Goal: Communication & Community: Share content

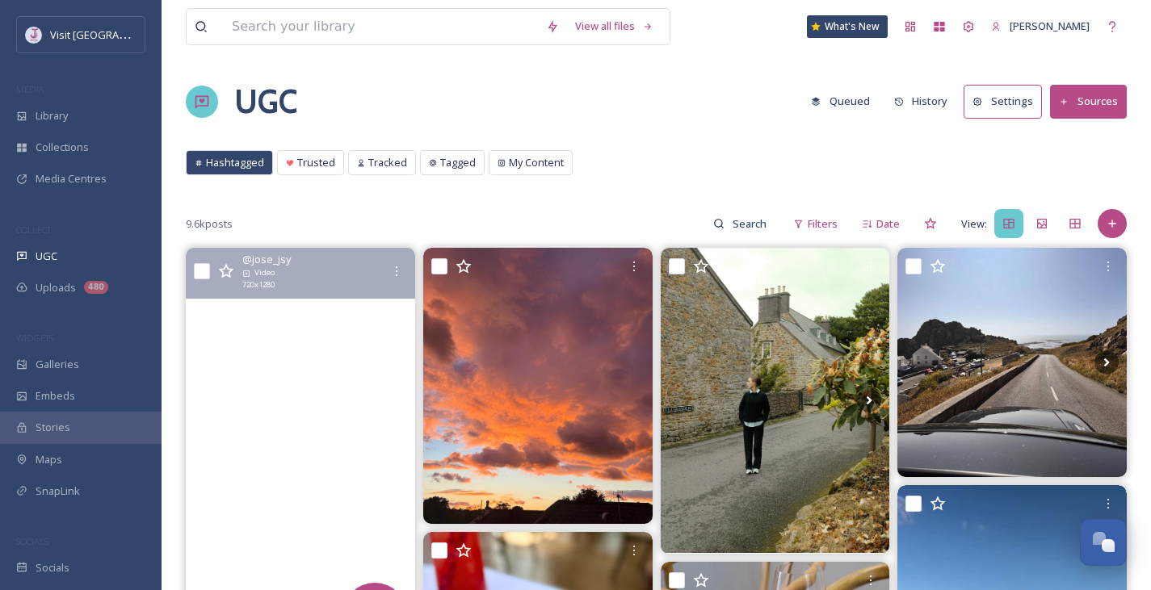
scroll to position [188, 0]
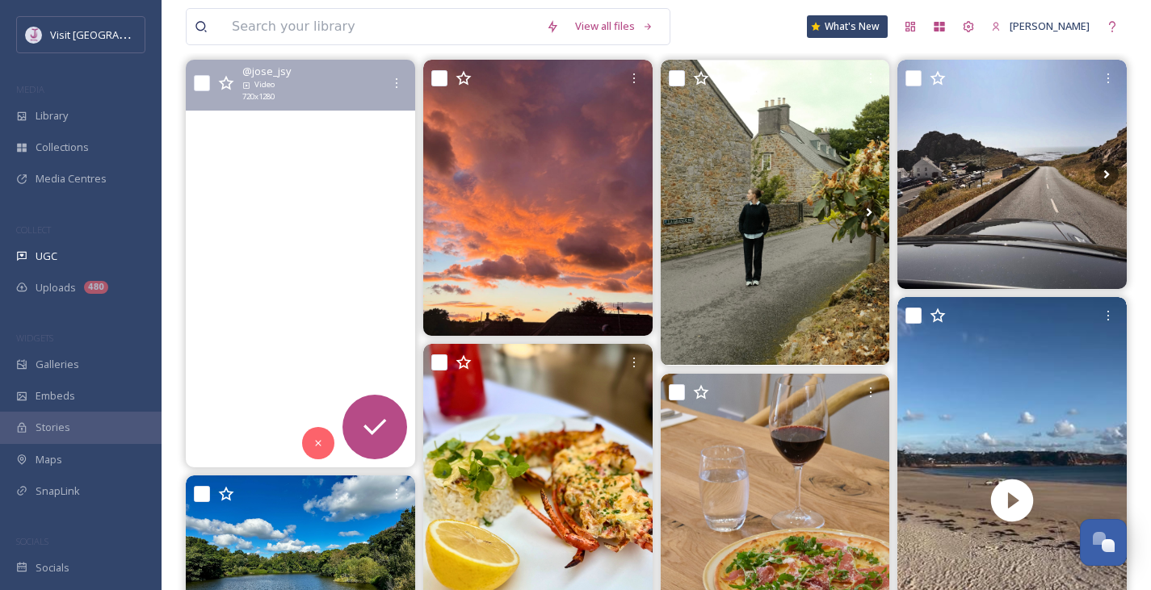
click at [223, 241] on video "Perfect day for a gravel ride😮‍💨🔥. #gravel #bikers #jerseyci #cyclist" at bounding box center [300, 264] width 229 height 408
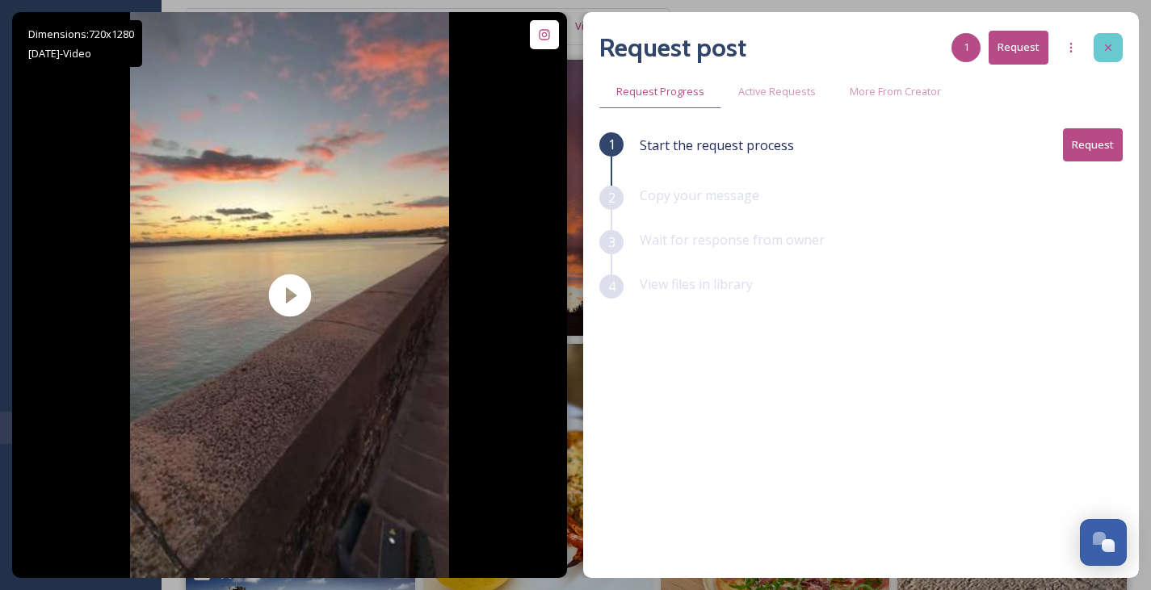
click at [1114, 49] on icon at bounding box center [1108, 47] width 13 height 13
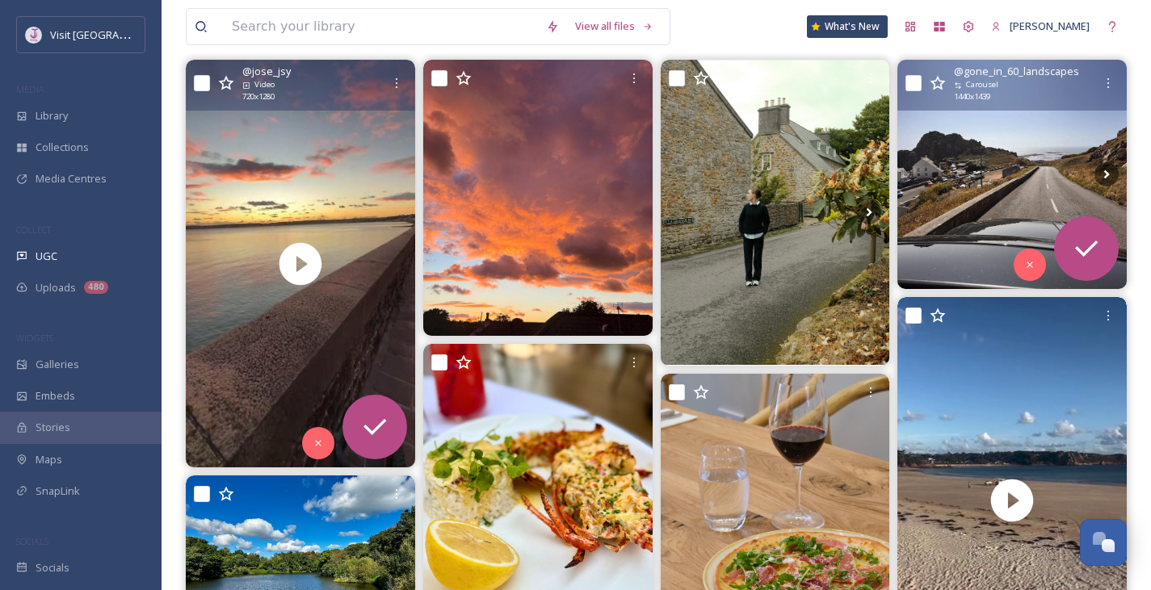
click at [1025, 166] on img at bounding box center [1011, 174] width 229 height 229
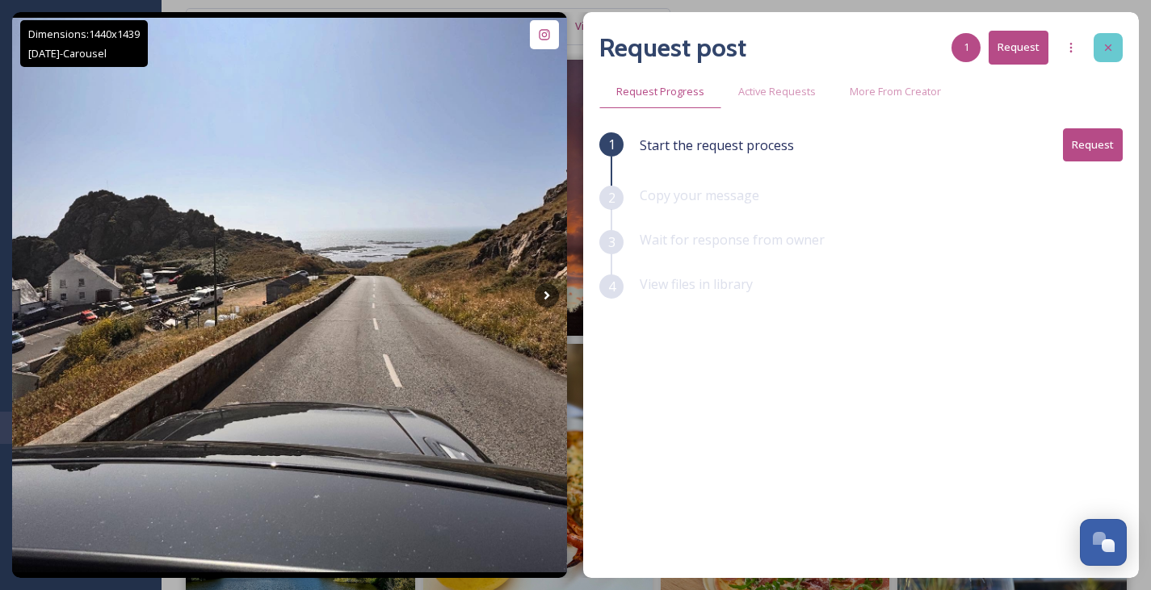
click at [1108, 46] on icon at bounding box center [1108, 47] width 13 height 13
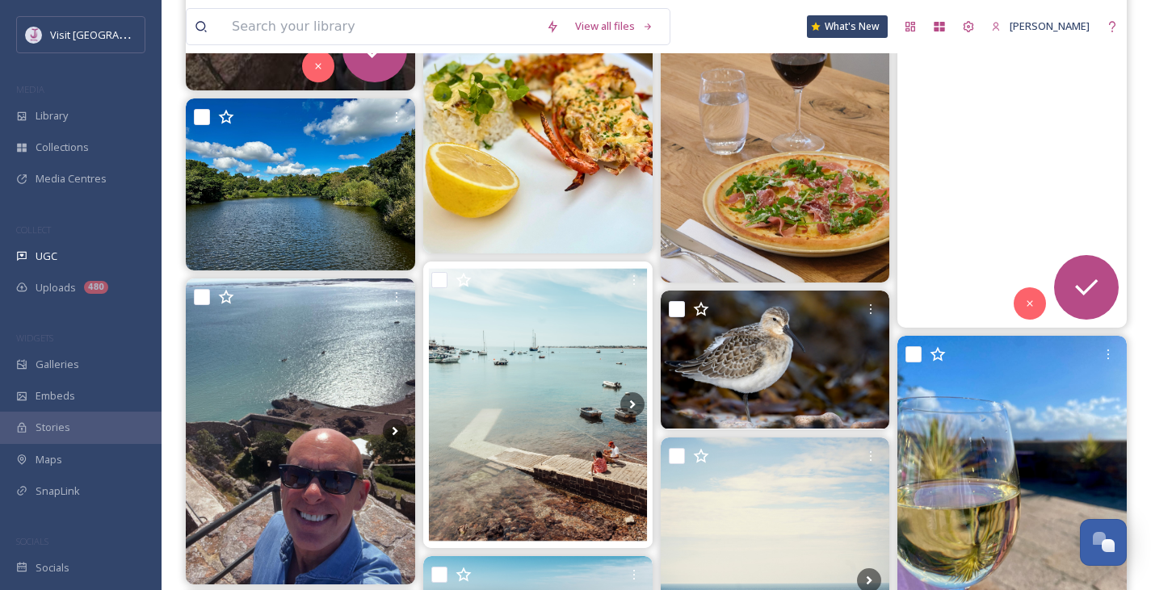
scroll to position [376, 0]
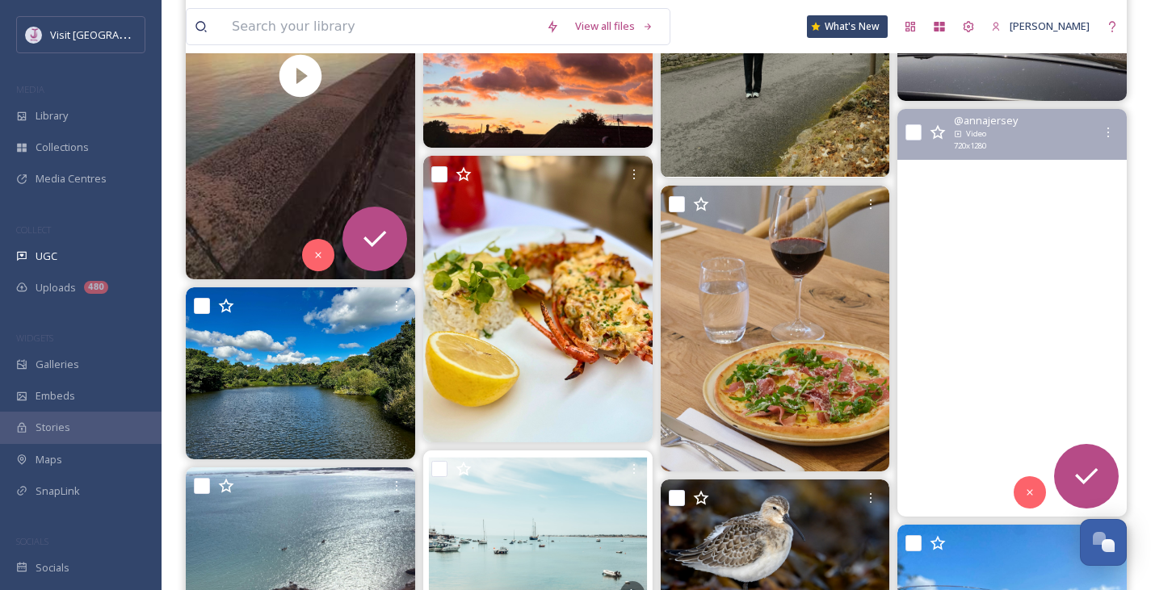
click at [1075, 187] on video "Gorgeous evening to be getting back in for a sea swim after a few weeks off tra…" at bounding box center [1011, 313] width 229 height 408
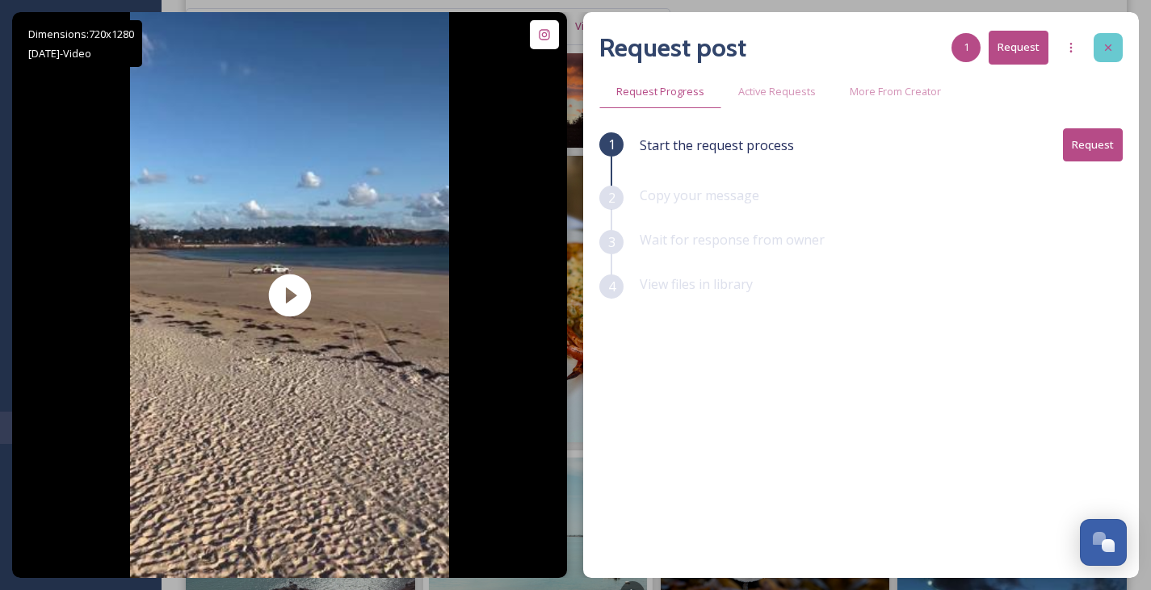
click at [1119, 40] on div at bounding box center [1108, 47] width 29 height 29
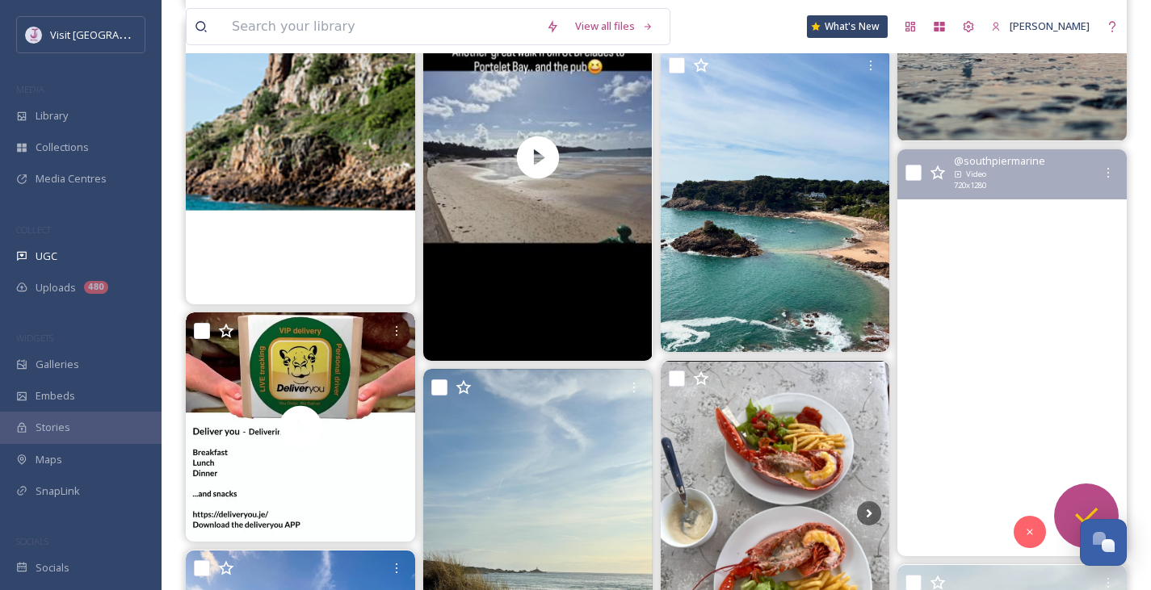
scroll to position [10172, 0]
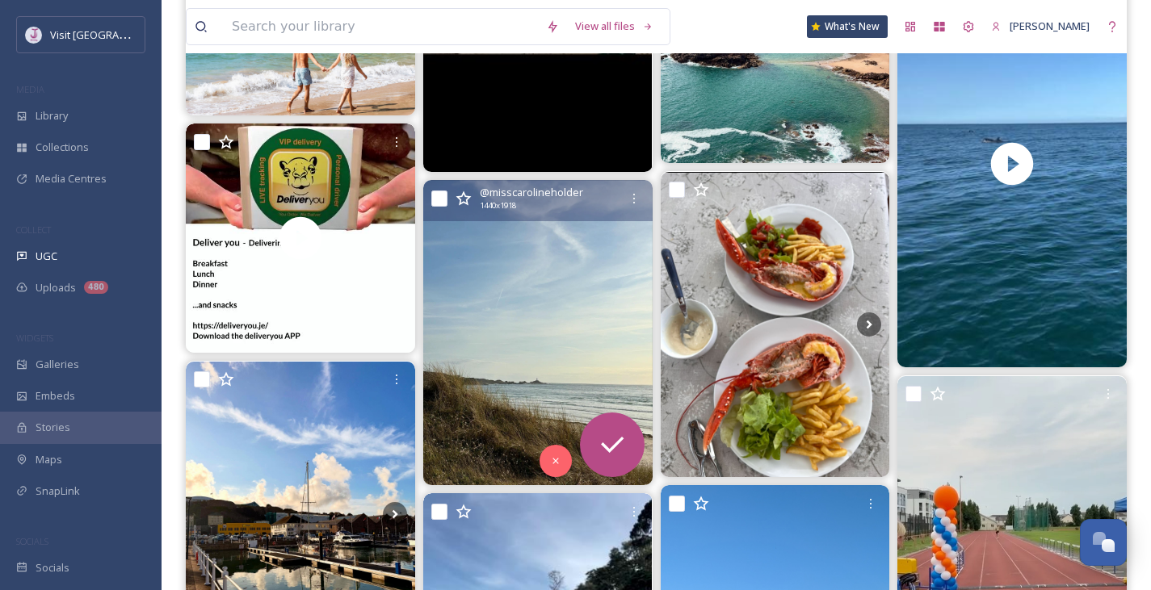
click at [570, 357] on img at bounding box center [537, 332] width 229 height 305
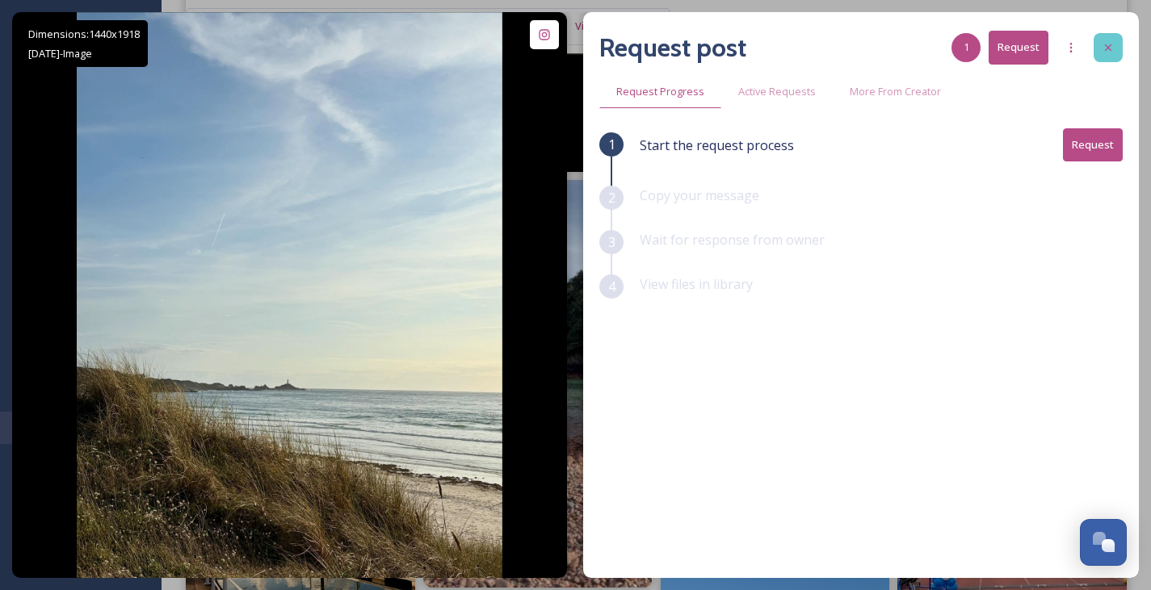
click at [1118, 53] on div at bounding box center [1108, 47] width 29 height 29
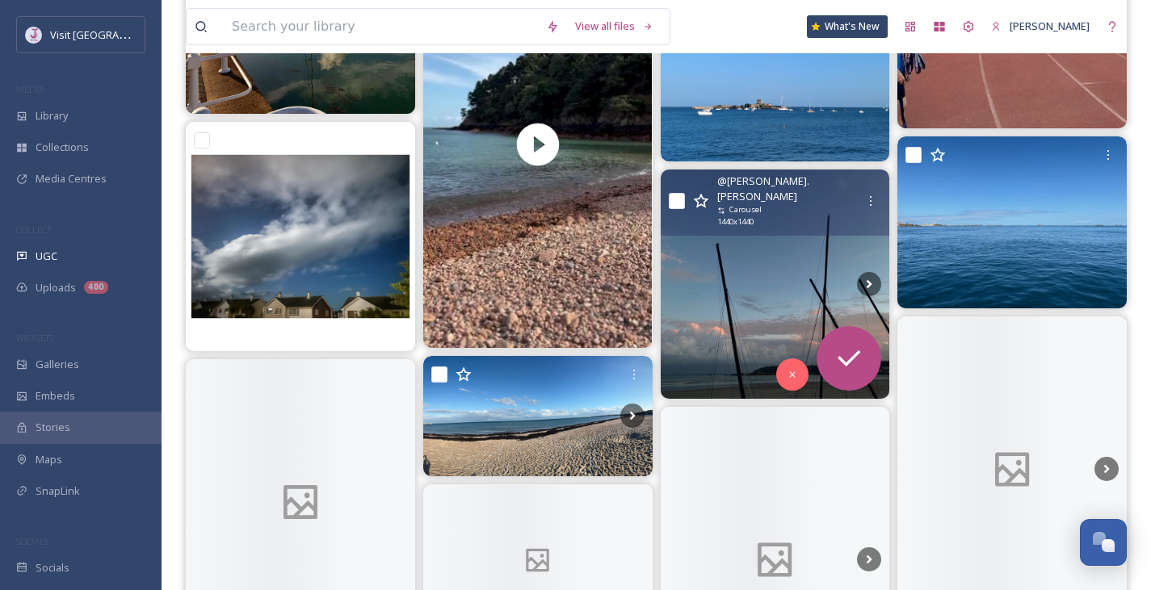
scroll to position [10738, 0]
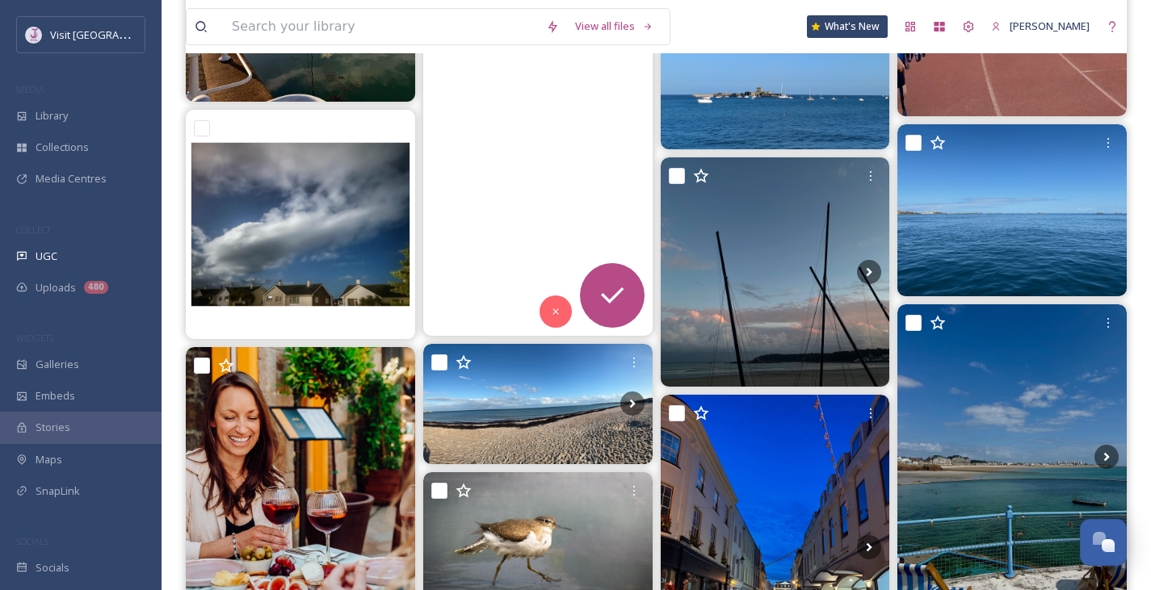
click at [577, 228] on video "Beach heaven in Jersey 🇯🇪 \a#jersey #jerseychannelislands" at bounding box center [537, 132] width 229 height 408
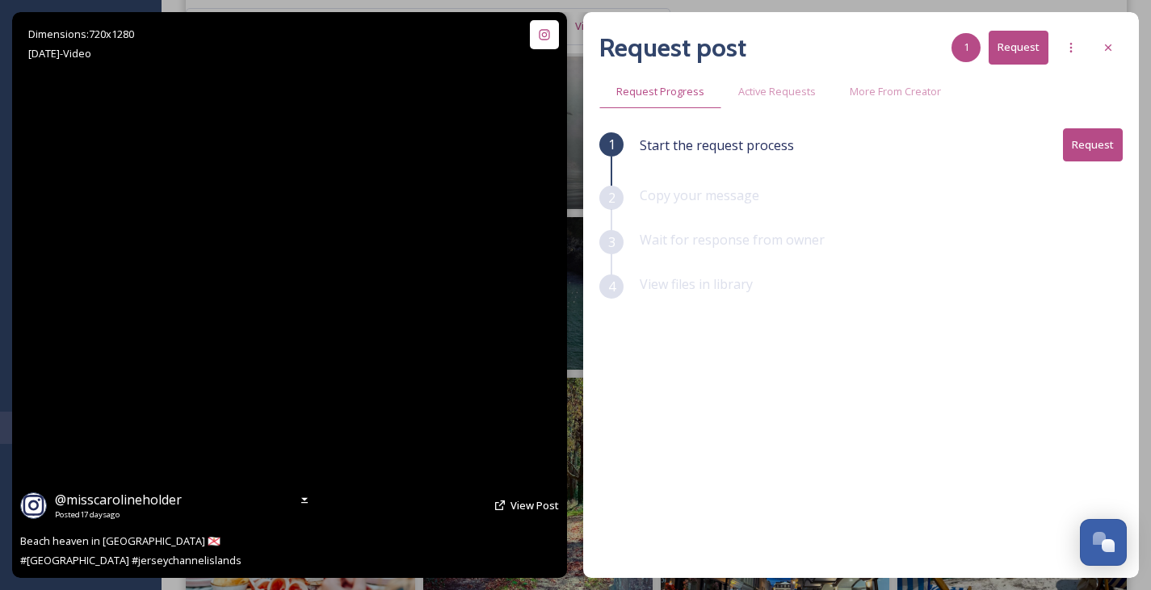
click at [273, 311] on video "Beach heaven in Jersey 🇯🇪 \a#jersey #jerseychannelislands" at bounding box center [289, 295] width 318 height 566
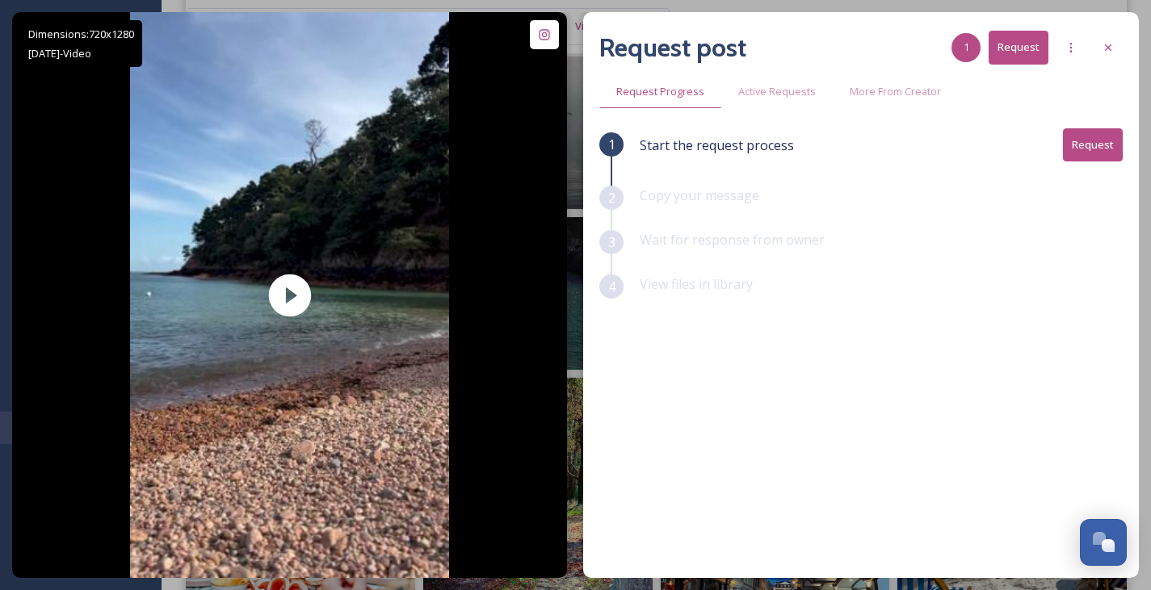
click at [1115, 47] on div at bounding box center [1108, 47] width 29 height 29
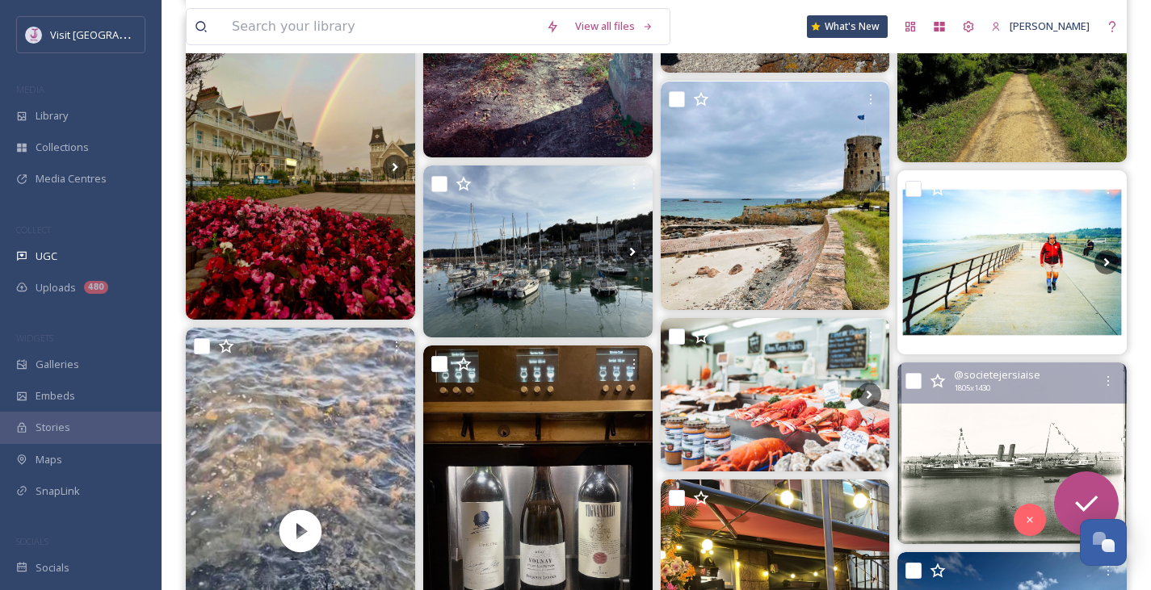
scroll to position [11303, 0]
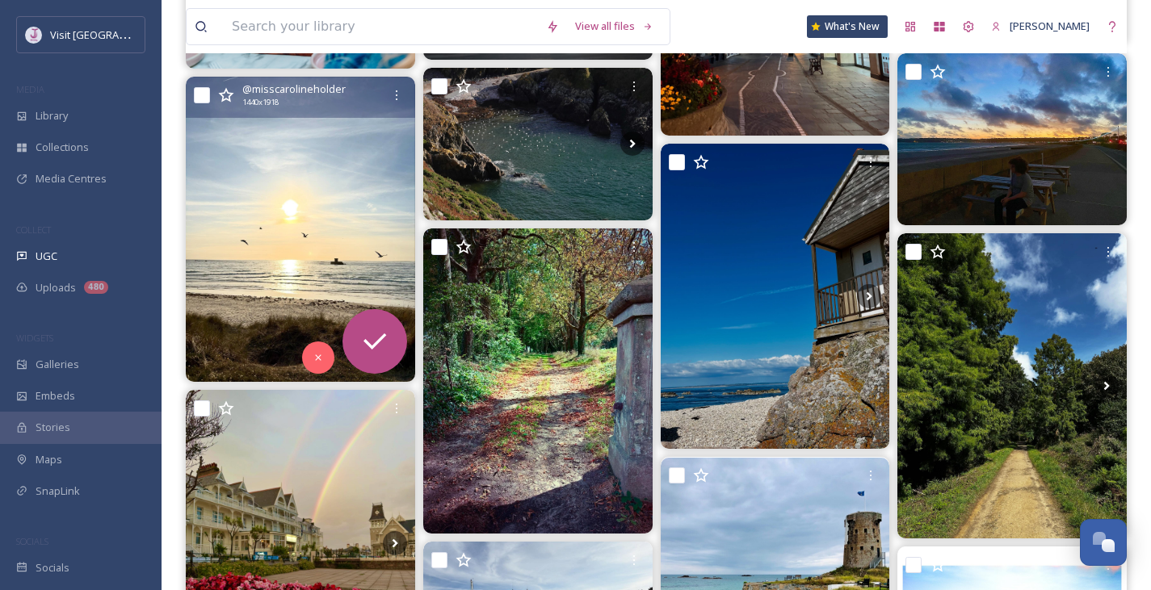
click at [276, 208] on img at bounding box center [300, 229] width 229 height 305
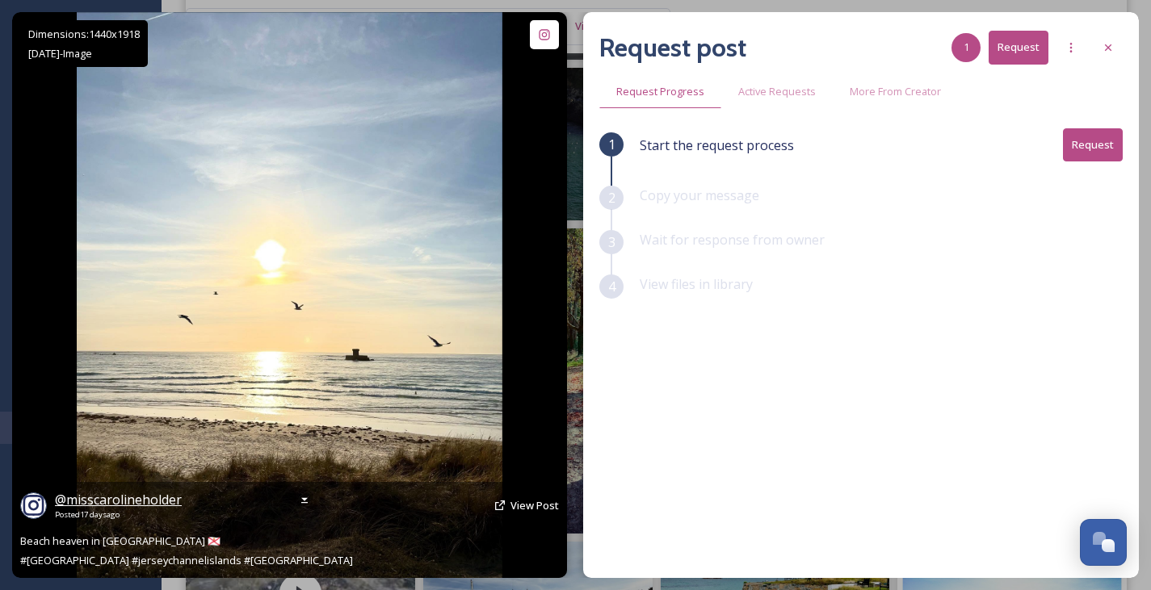
click at [133, 502] on span "@ misscarolineholder" at bounding box center [118, 500] width 127 height 18
click at [532, 508] on span "View Post" at bounding box center [534, 505] width 48 height 15
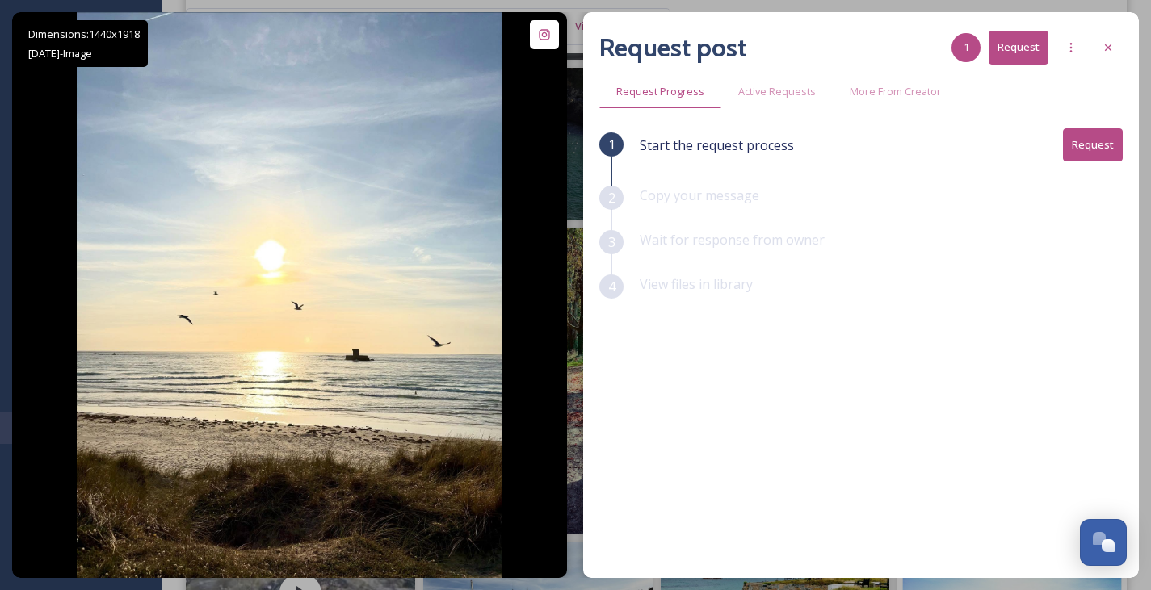
click at [1096, 136] on button "Request" at bounding box center [1093, 144] width 60 height 33
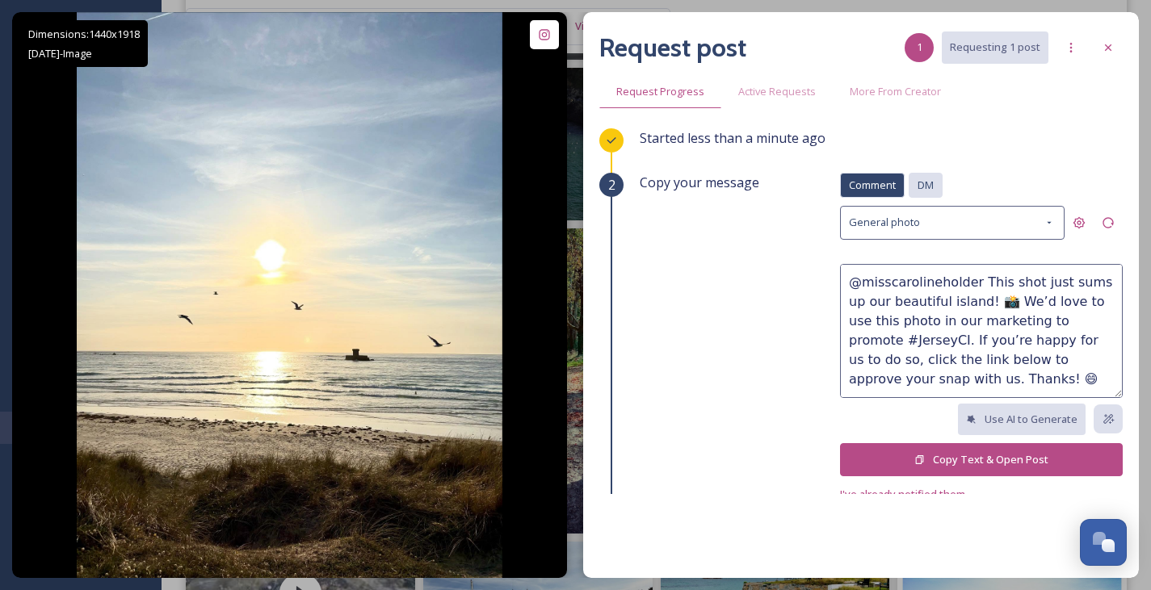
click at [909, 186] on div "DM" at bounding box center [926, 185] width 34 height 25
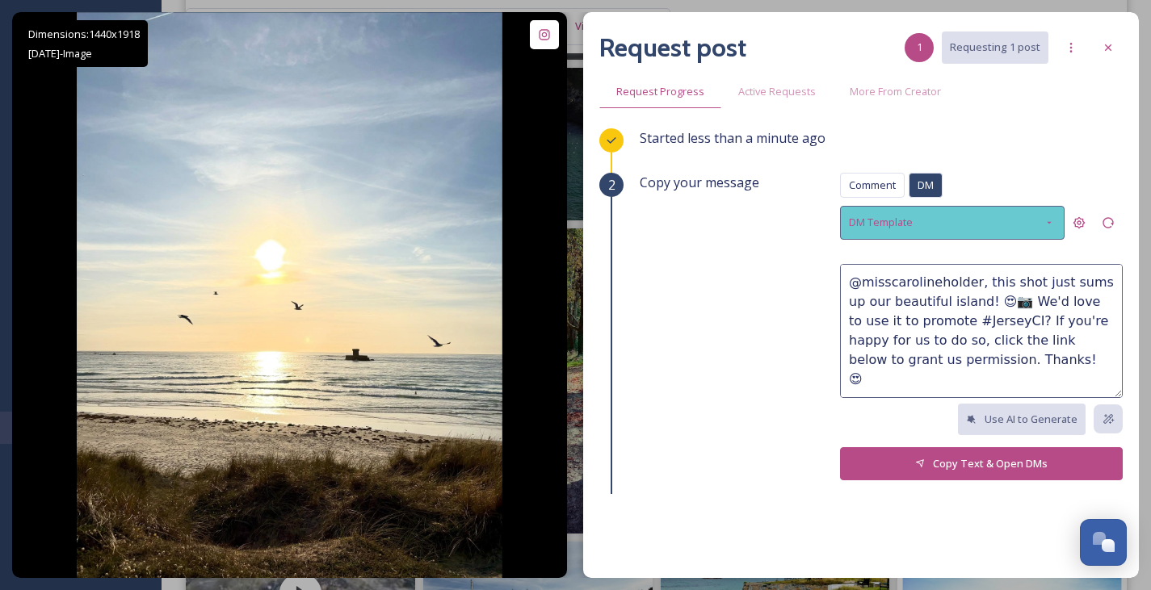
click at [888, 232] on div "DM Template" at bounding box center [952, 222] width 225 height 33
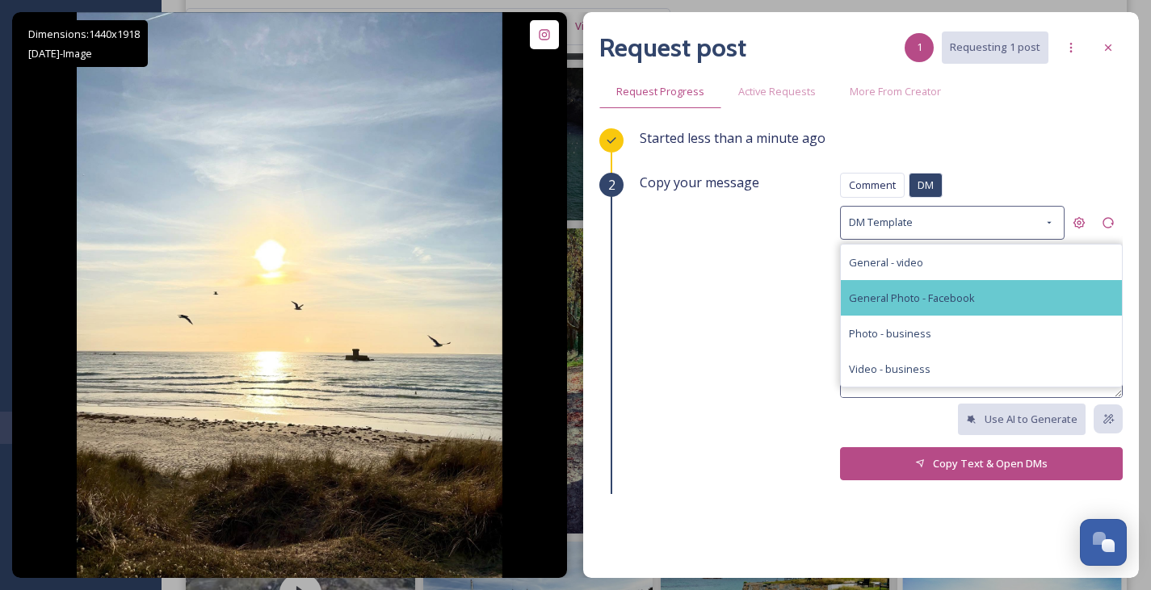
click at [891, 297] on span "General Photo - Facebook" at bounding box center [912, 298] width 126 height 15
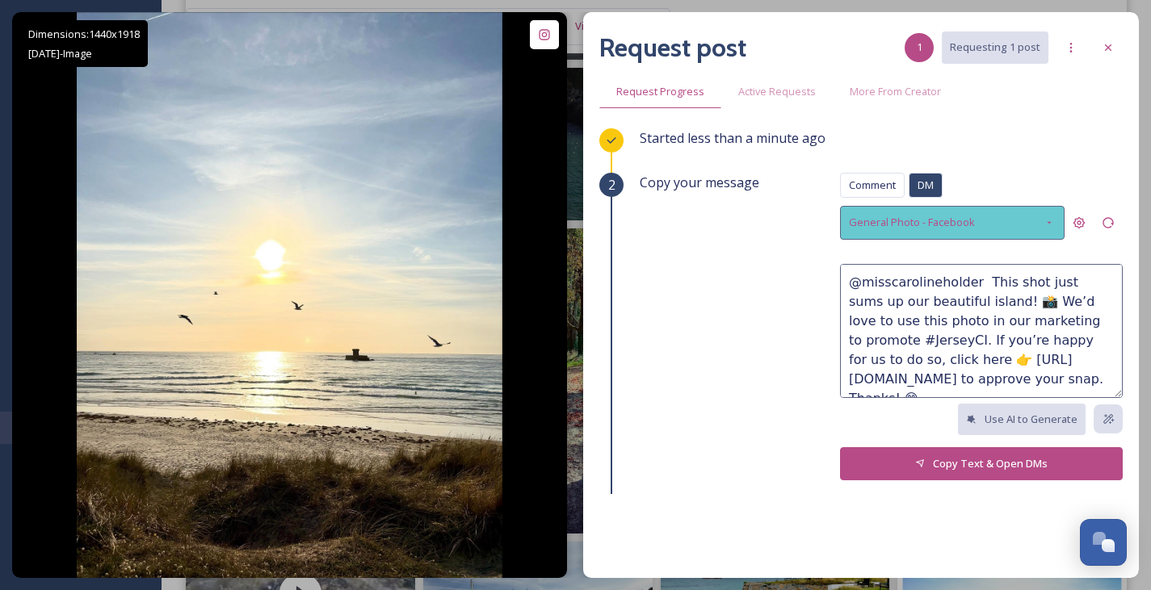
click at [970, 229] on div "General Photo - Facebook" at bounding box center [952, 222] width 225 height 33
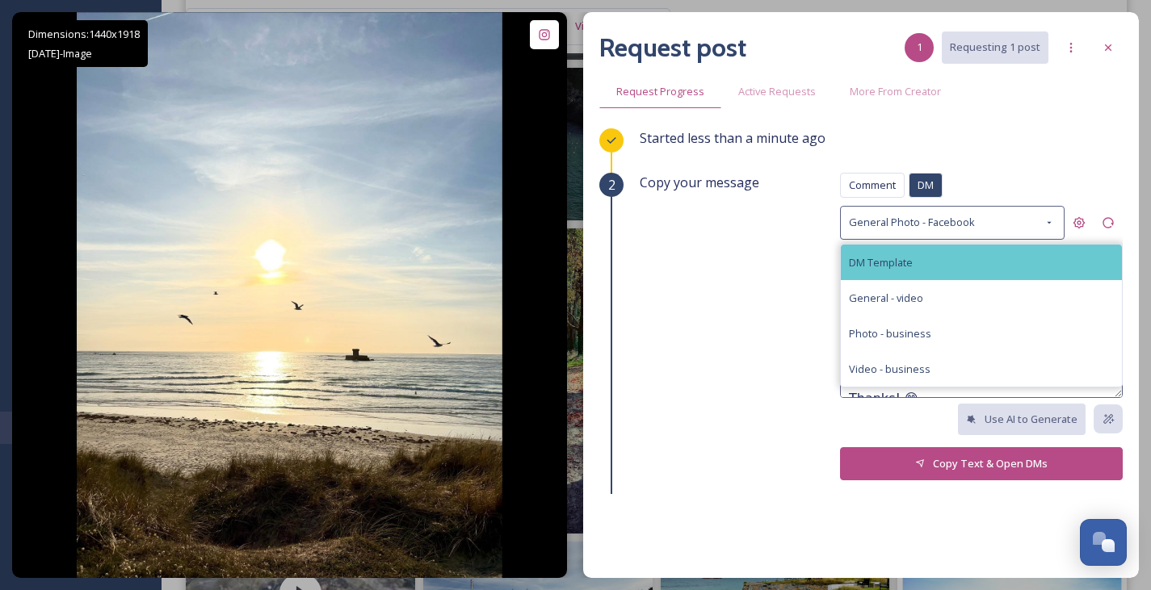
click at [909, 269] on div "DM Template" at bounding box center [981, 263] width 281 height 36
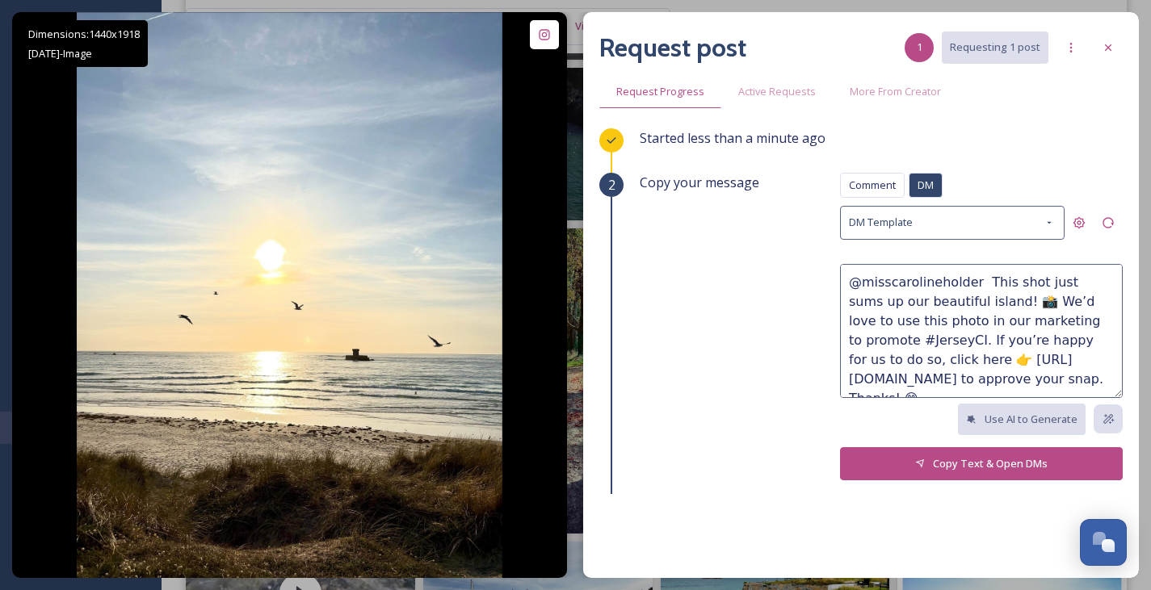
type textarea "@misscarolineholder, this shot just sums up our beautiful island! 😍📷 We'd love …"
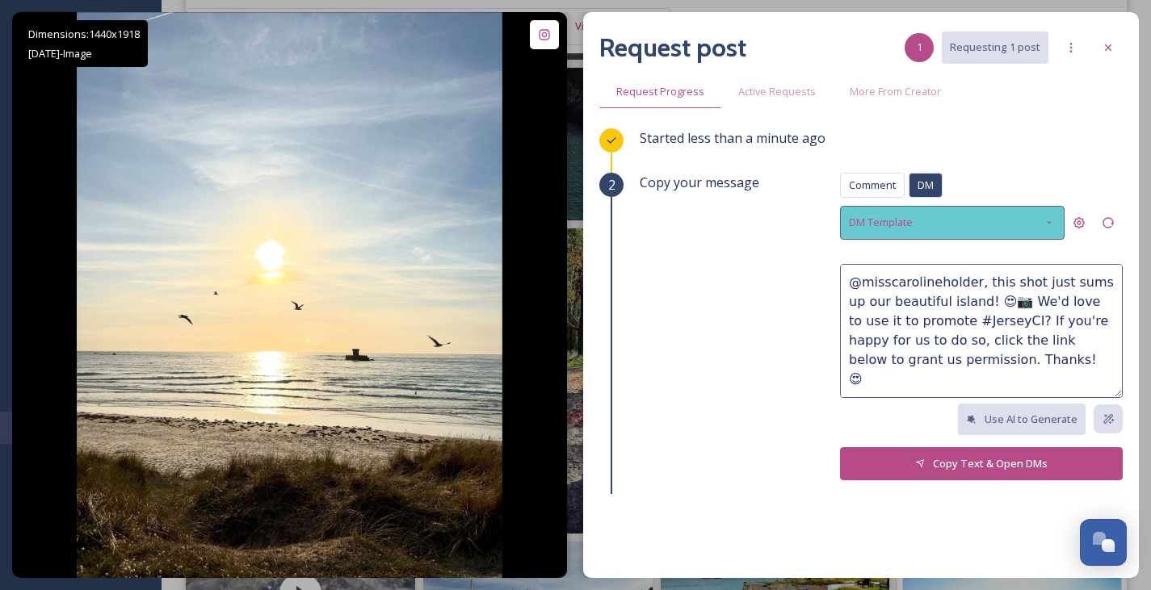
click at [1002, 216] on div "DM Template" at bounding box center [952, 222] width 225 height 33
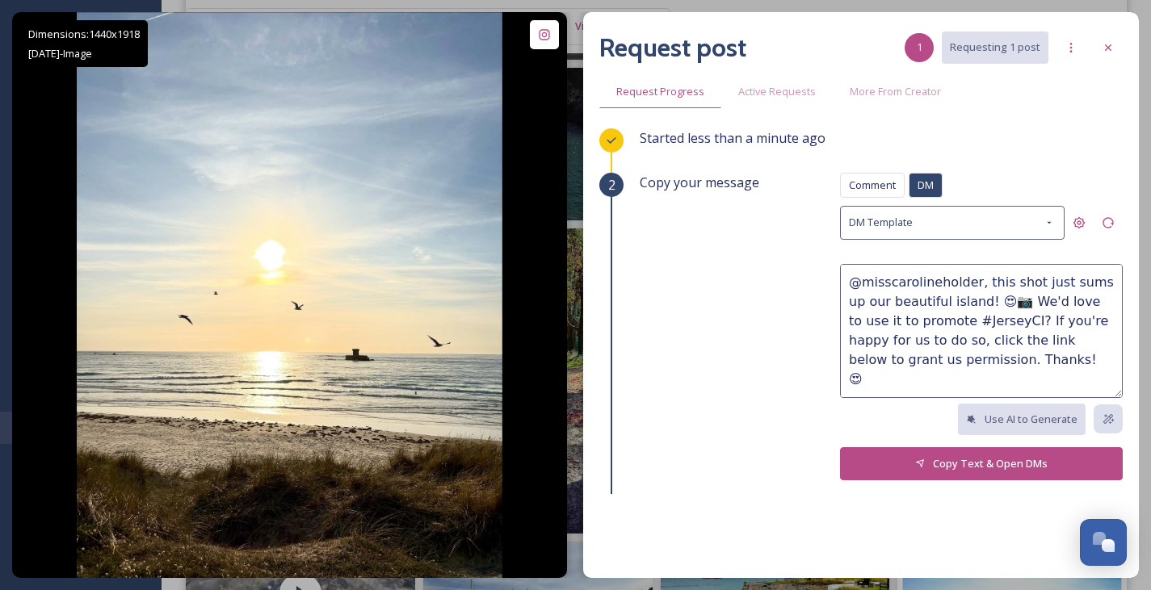
click at [1084, 162] on div "Started less than a minute ago" at bounding box center [881, 150] width 483 height 44
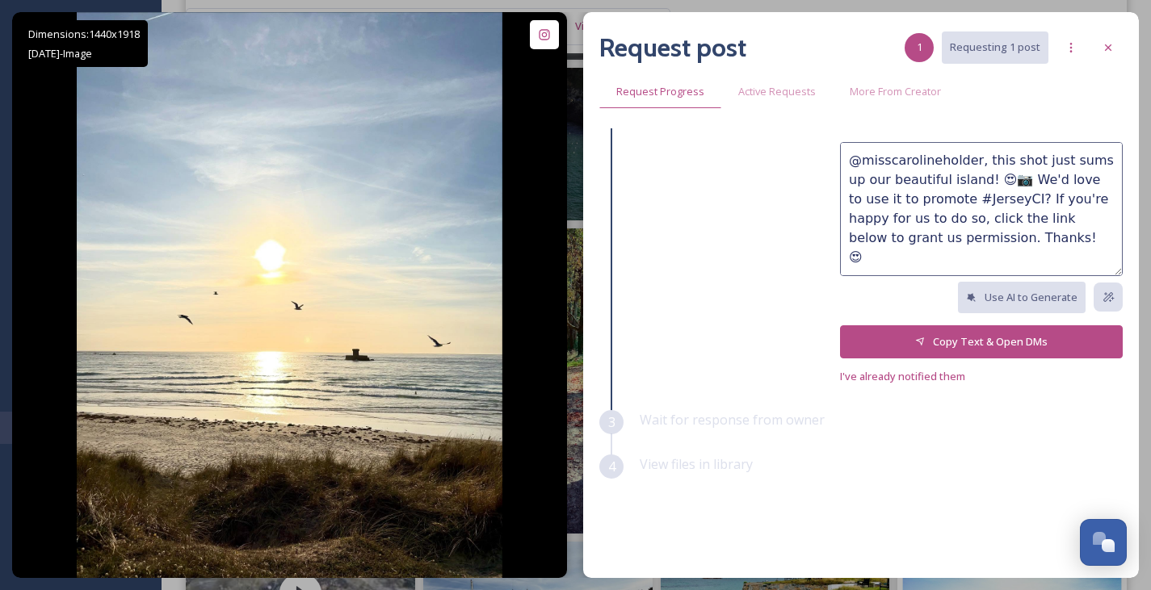
scroll to position [19, 0]
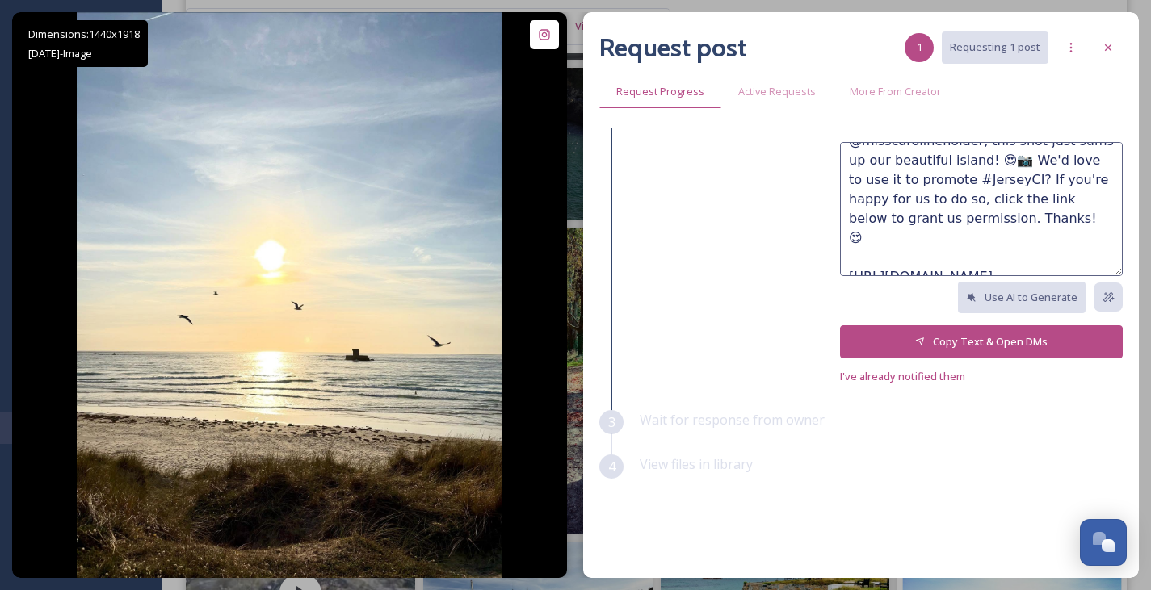
click at [915, 341] on icon at bounding box center [920, 342] width 11 height 11
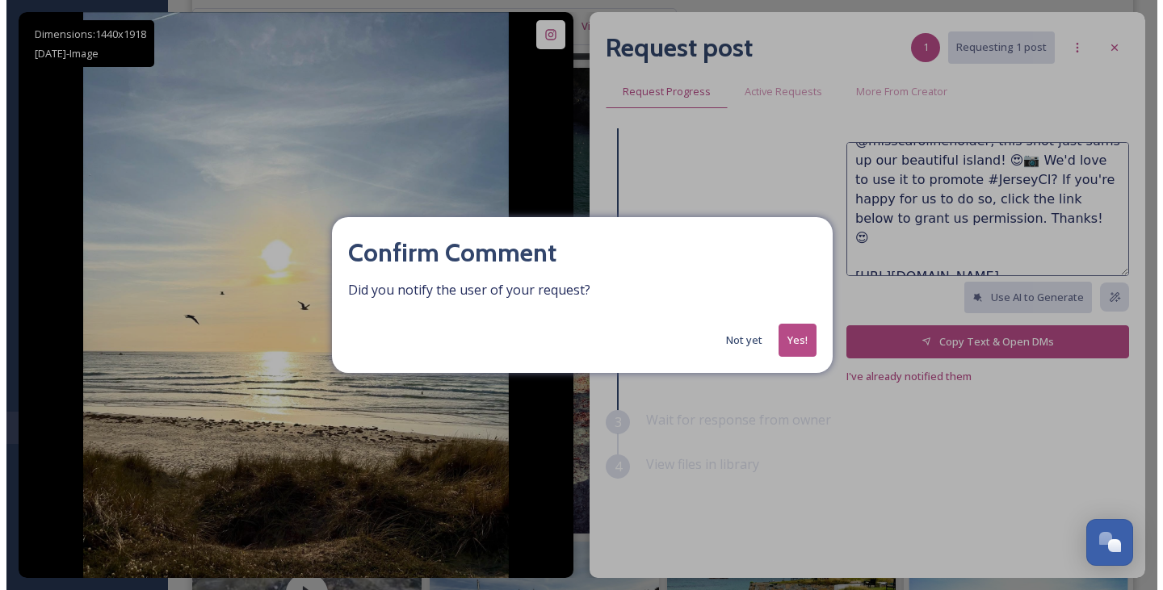
scroll to position [11302, 0]
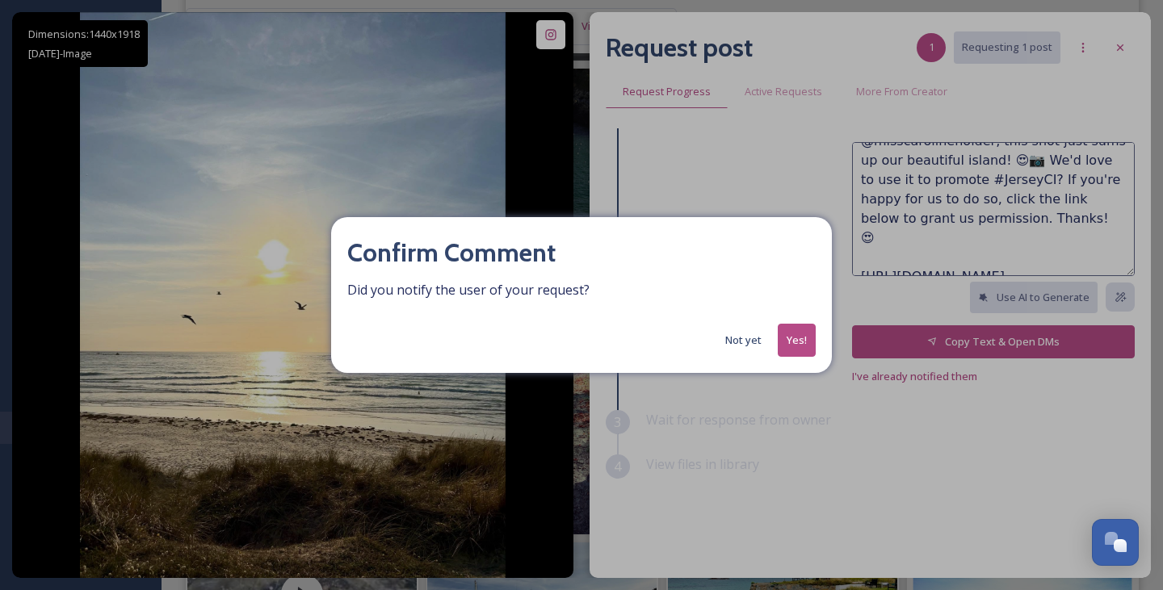
click at [800, 343] on button "Yes!" at bounding box center [797, 340] width 38 height 33
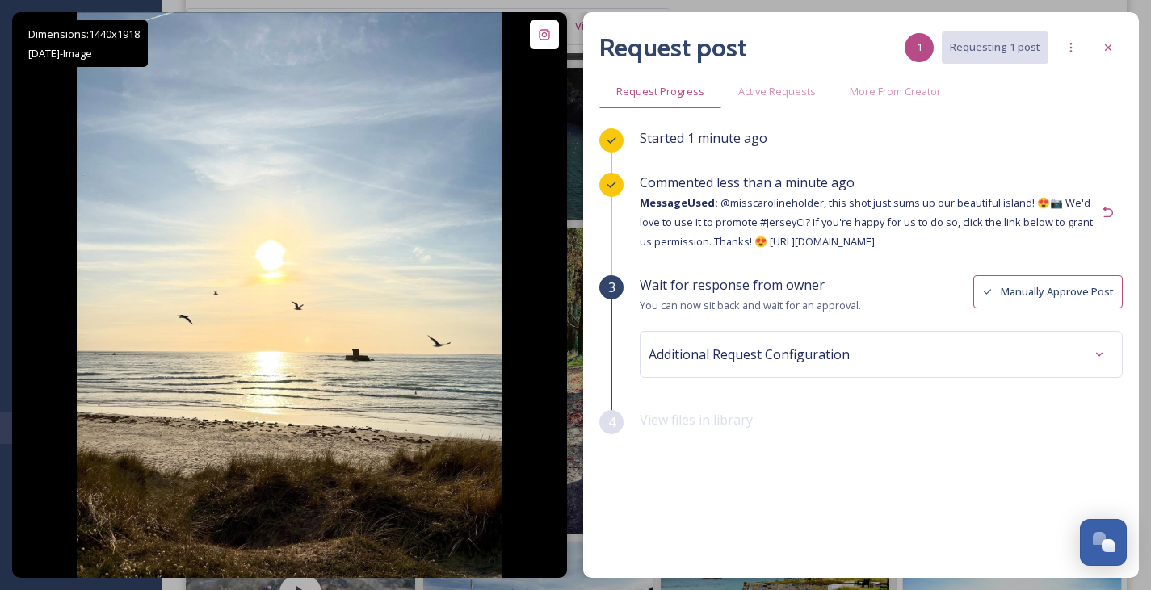
scroll to position [0, 0]
click at [1111, 48] on icon at bounding box center [1108, 47] width 13 height 13
